Goal: Find specific page/section

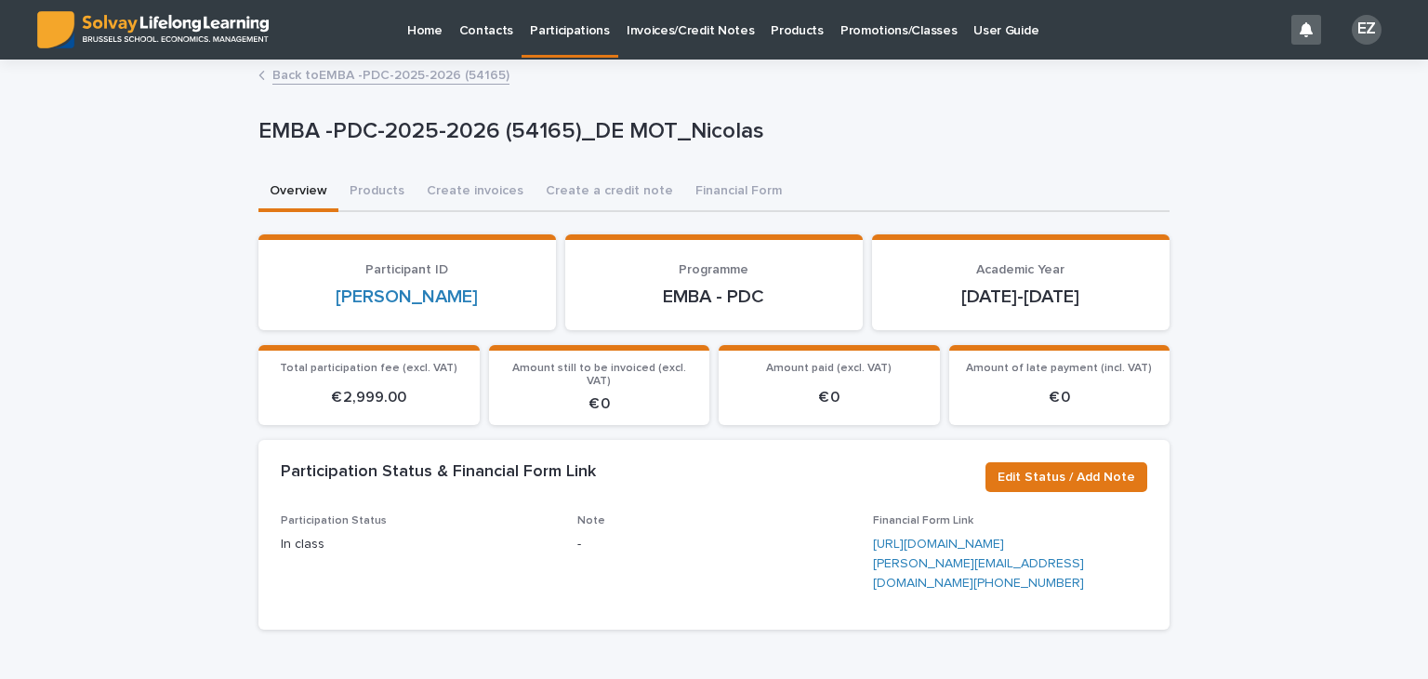
click at [852, 34] on p "Promotions/Classes" at bounding box center [898, 19] width 116 height 39
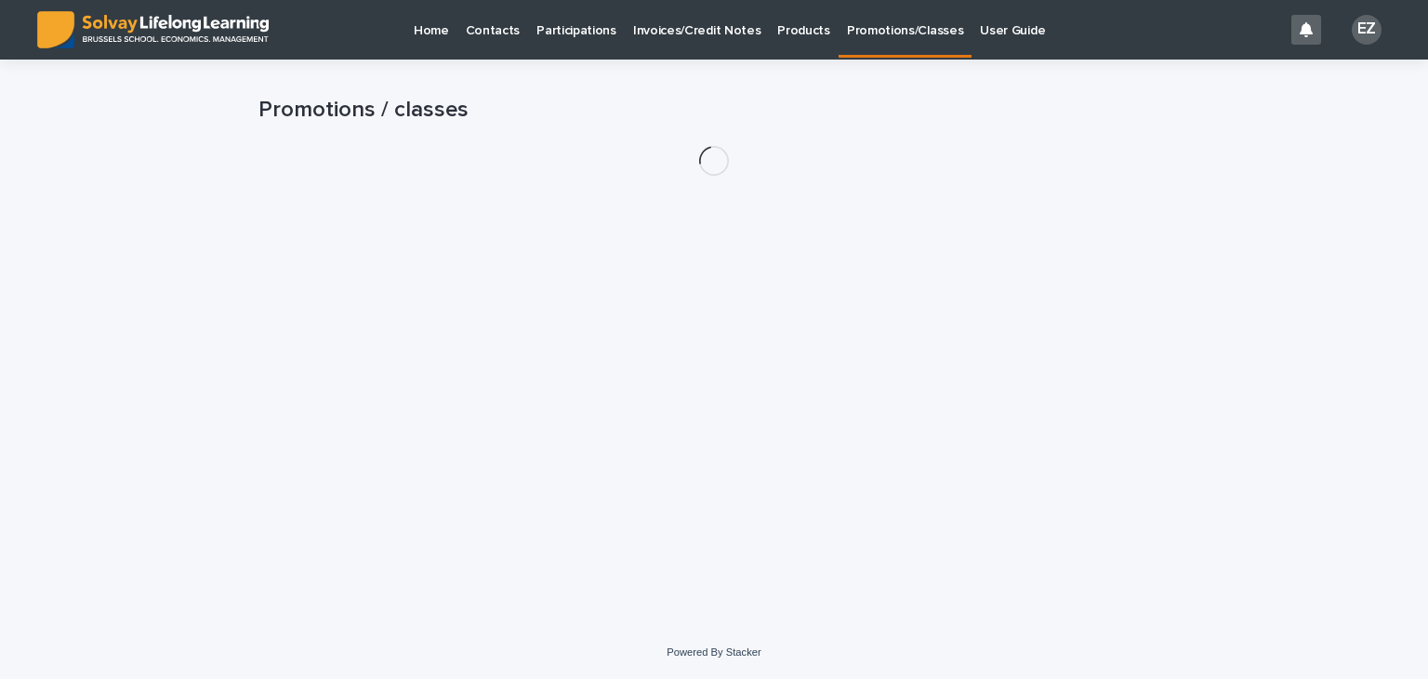
click at [852, 34] on p "Promotions/Classes" at bounding box center [905, 19] width 116 height 39
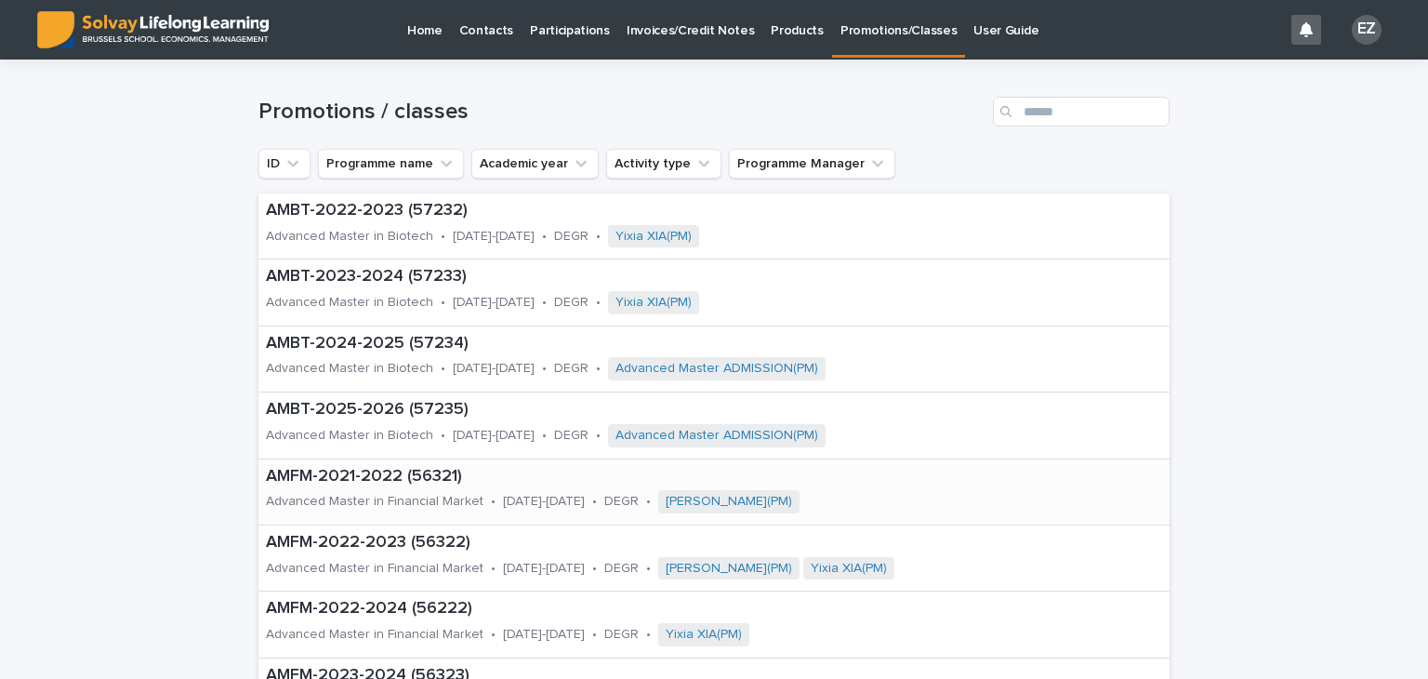
scroll to position [3, 0]
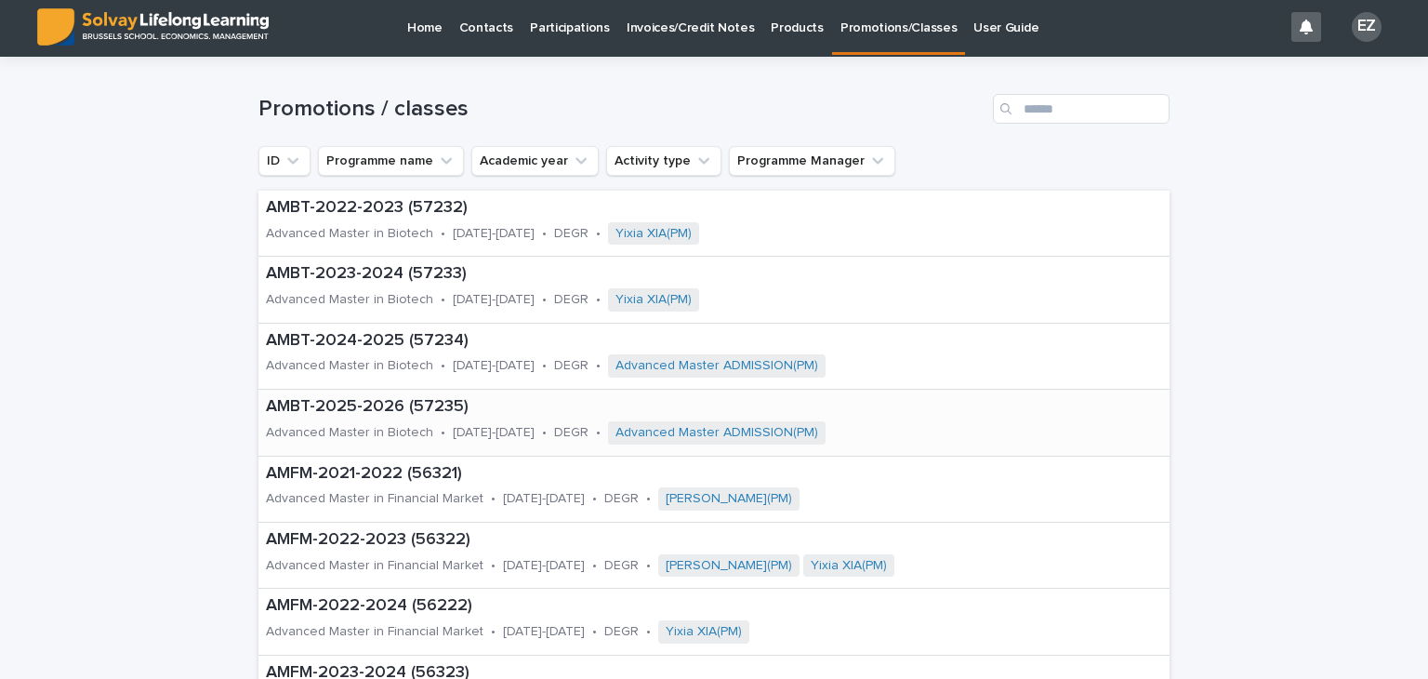
click at [379, 418] on div "AMBT-2025-2026 (57235) Advanced Master in Biotech • [DATE]-[DATE] • DEGR • Adva…" at bounding box center [648, 422] width 781 height 65
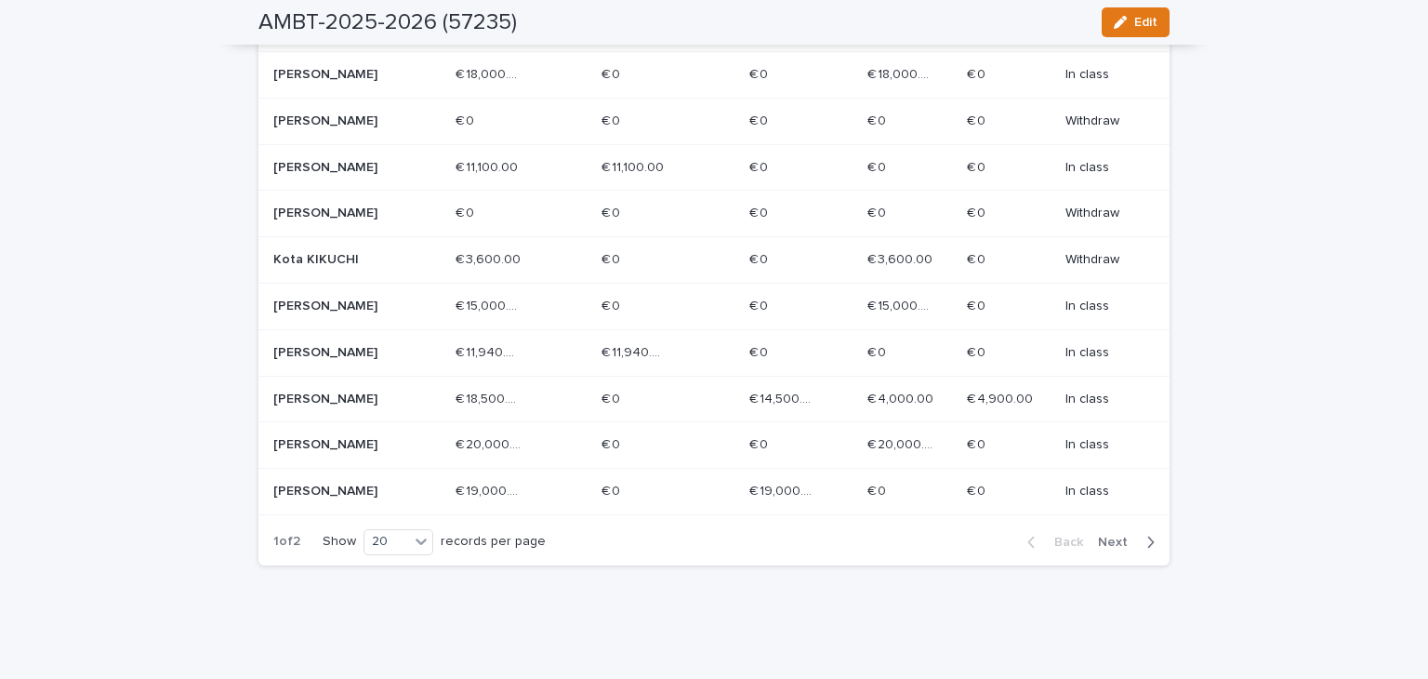
scroll to position [931, 0]
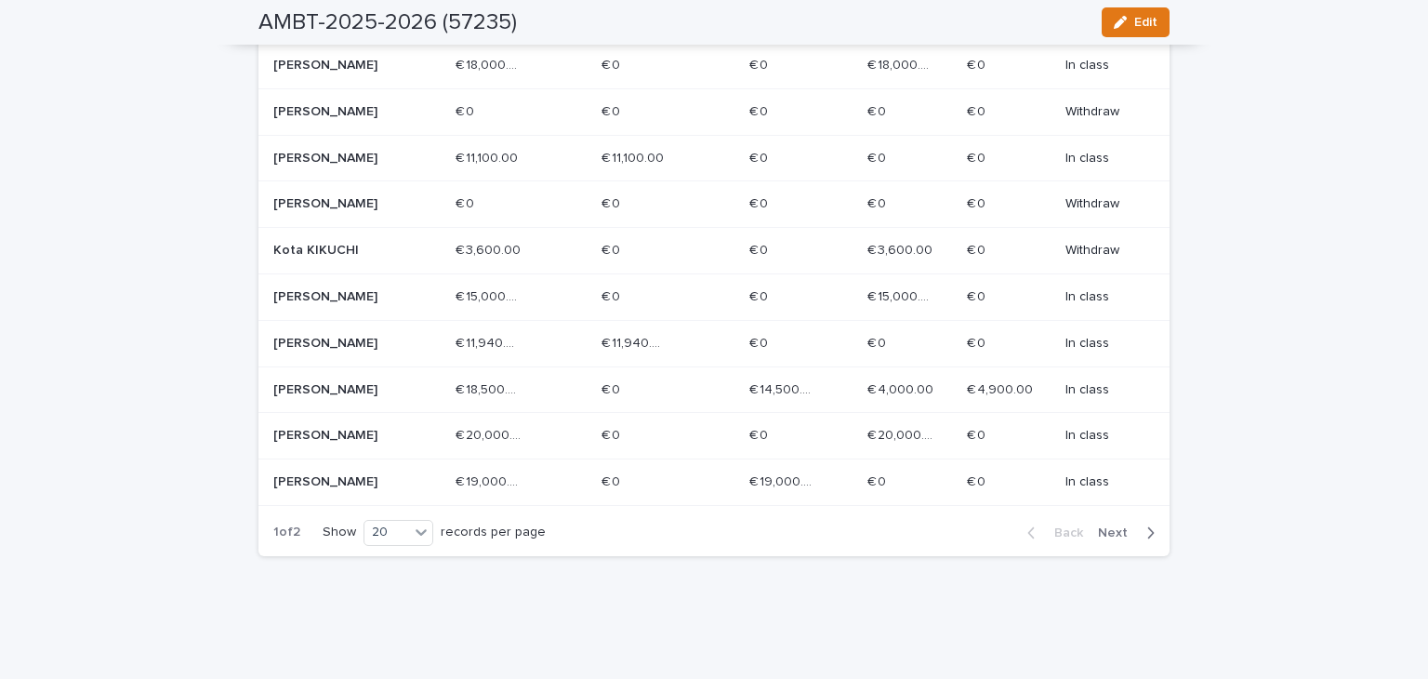
click at [367, 490] on p "[PERSON_NAME]" at bounding box center [339, 482] width 133 height 16
